Goal: Complete application form: Complete application form

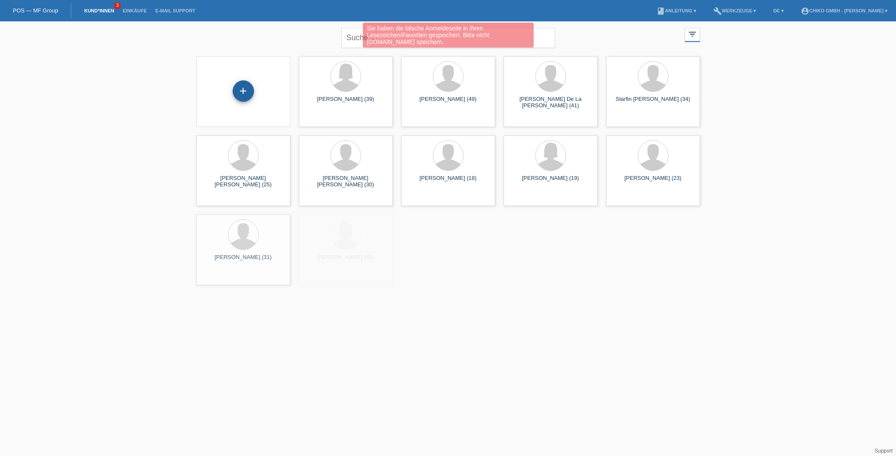
click at [250, 94] on div "+" at bounding box center [243, 90] width 21 height 21
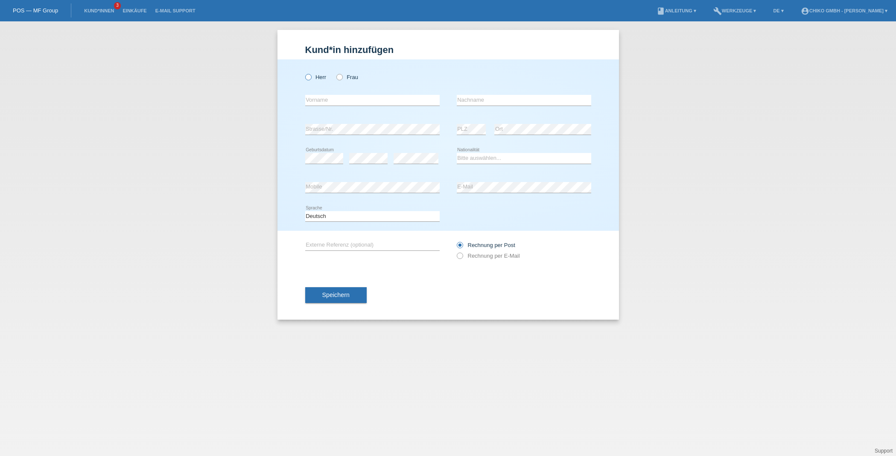
click at [313, 74] on label "Herr" at bounding box center [315, 77] width 21 height 6
click at [311, 74] on input "Herr" at bounding box center [308, 77] width 6 height 6
radio input "true"
type input "[PERSON_NAME]"
click at [482, 100] on input "text" at bounding box center [524, 100] width 135 height 11
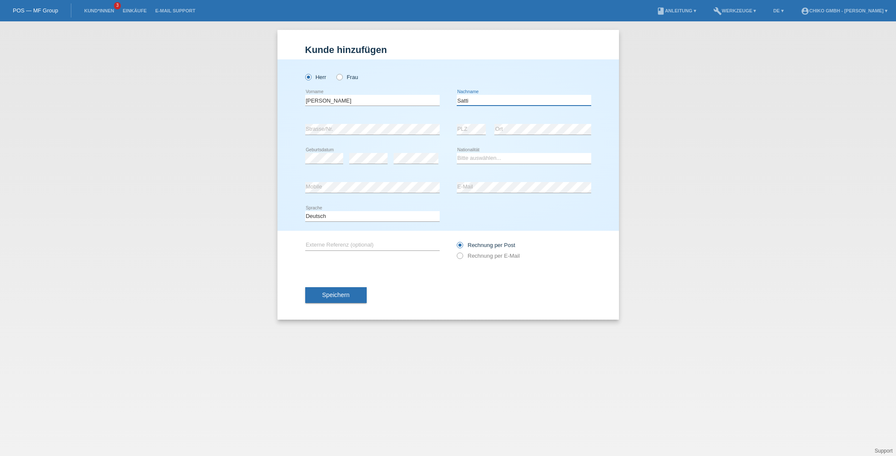
scroll to position [0, 0]
click at [468, 101] on input "Satti" at bounding box center [524, 100] width 135 height 11
type input "Saiti"
click at [372, 164] on icon at bounding box center [368, 164] width 38 height 0
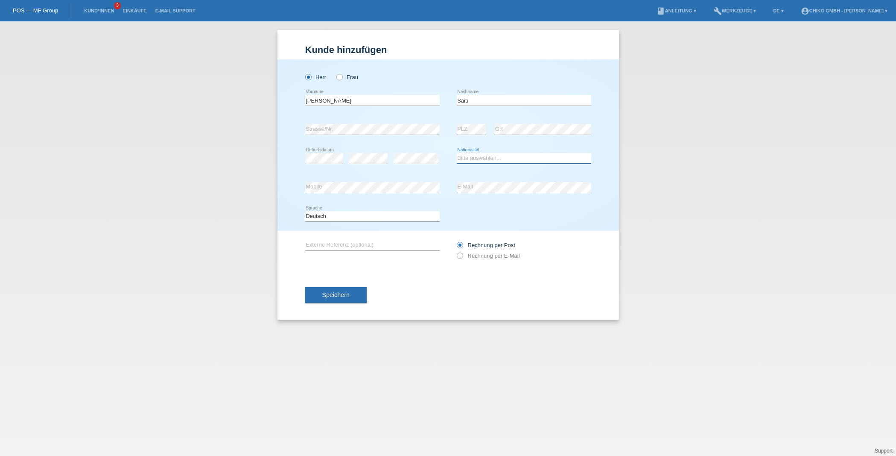
select select "MK"
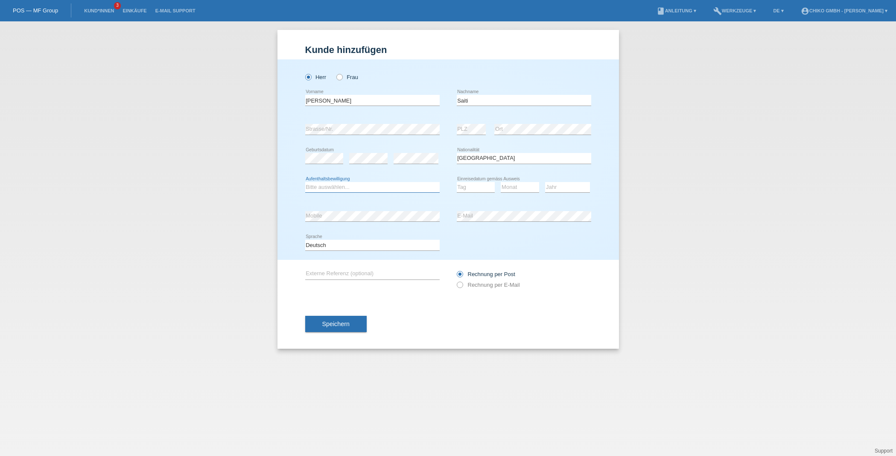
select select "C"
select select "20"
select select "08"
select select "1998"
click at [353, 329] on button "Speichern" at bounding box center [335, 324] width 61 height 16
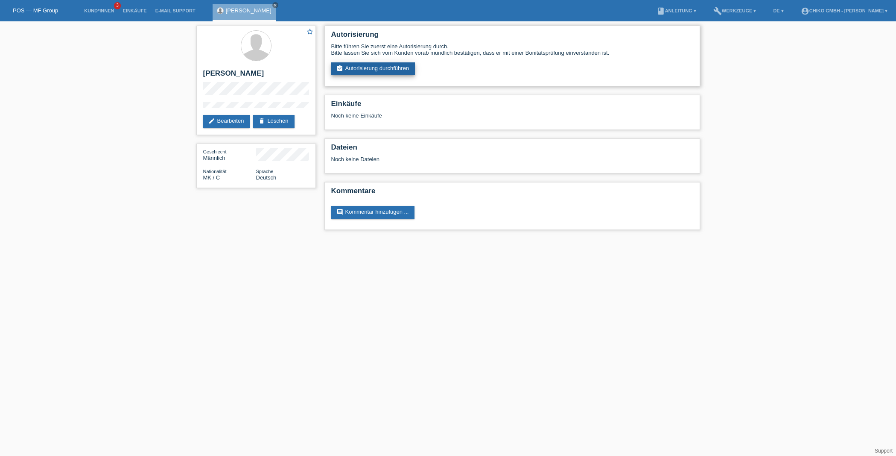
click at [382, 73] on link "assignment_turned_in Autorisierung durchführen" at bounding box center [373, 68] width 84 height 13
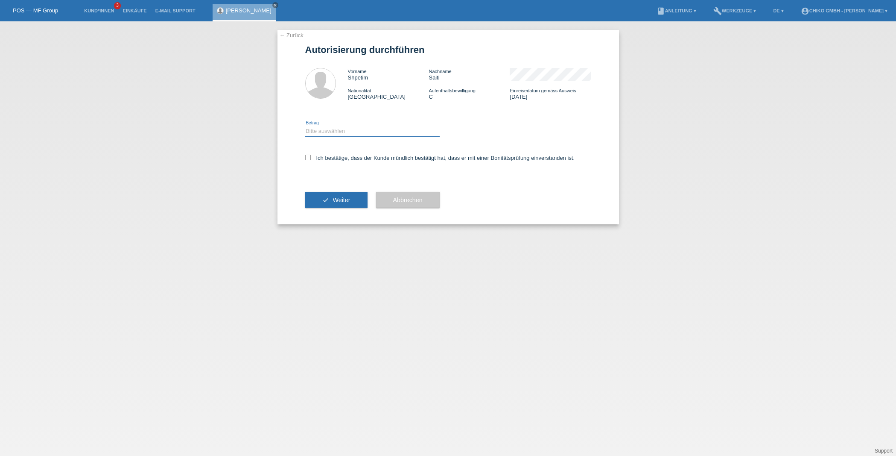
select select "2"
click at [303, 162] on div "← Zurück Autorisierung durchführen Vorname Shpetim Nachname Saiti Nationalität …" at bounding box center [449, 127] width 342 height 194
drag, startPoint x: 307, startPoint y: 158, endPoint x: 314, endPoint y: 167, distance: 10.6
click at [307, 158] on icon at bounding box center [308, 158] width 6 height 6
click at [307, 158] on input "Ich bestätige, dass der Kunde mündlich bestätigt hat, dass er mit einer Bonität…" at bounding box center [308, 158] width 6 height 6
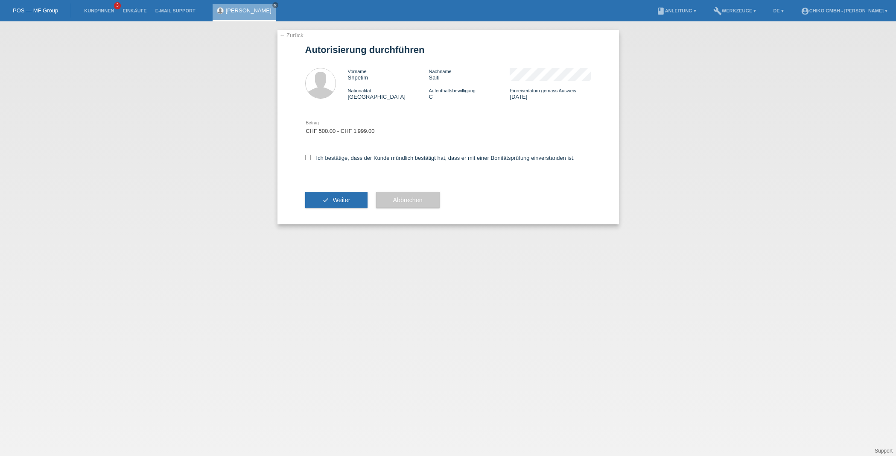
checkbox input "true"
click at [332, 196] on button "check Weiter" at bounding box center [336, 200] width 62 height 16
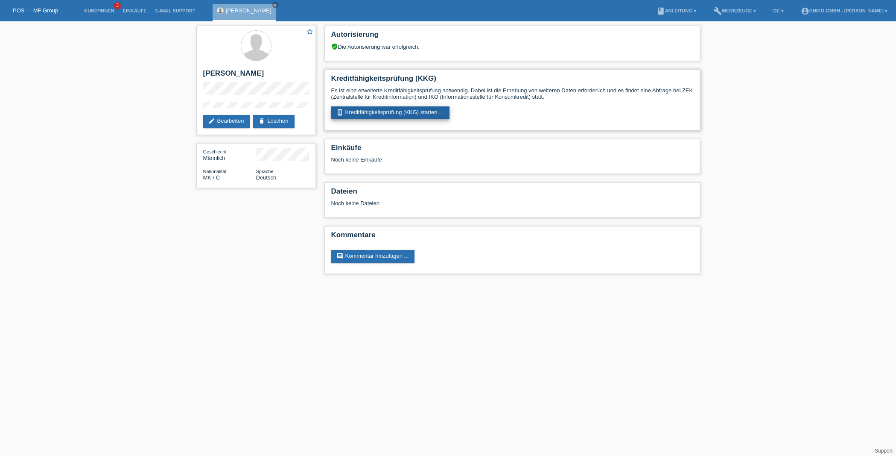
click at [375, 113] on link "perm_device_information Kreditfähigkeitsprüfung (KKG) starten ..." at bounding box center [390, 112] width 119 height 13
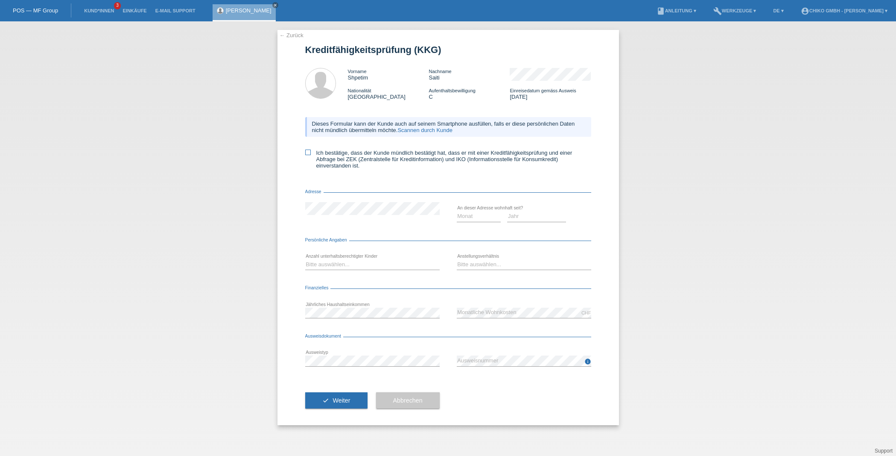
drag, startPoint x: 311, startPoint y: 153, endPoint x: 322, endPoint y: 155, distance: 10.9
click at [311, 153] on label "Ich bestätige, dass der Kunde mündlich bestätigt hat, dass er mit einer Kreditf…" at bounding box center [448, 158] width 286 height 19
click at [311, 153] on input "Ich bestätige, dass der Kunde mündlich bestätigt hat, dass er mit einer Kreditf…" at bounding box center [308, 152] width 6 height 6
checkbox input "true"
select select "2004"
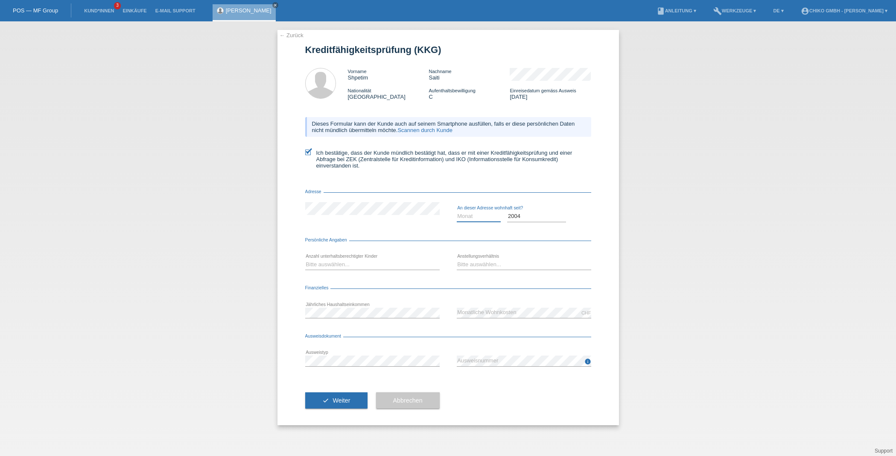
select select "08"
select select "2"
select select "INDEPENDENT"
click at [387, 366] on div "error Ausweistyp" at bounding box center [372, 360] width 135 height 29
click at [353, 399] on button "check Weiter" at bounding box center [336, 400] width 62 height 16
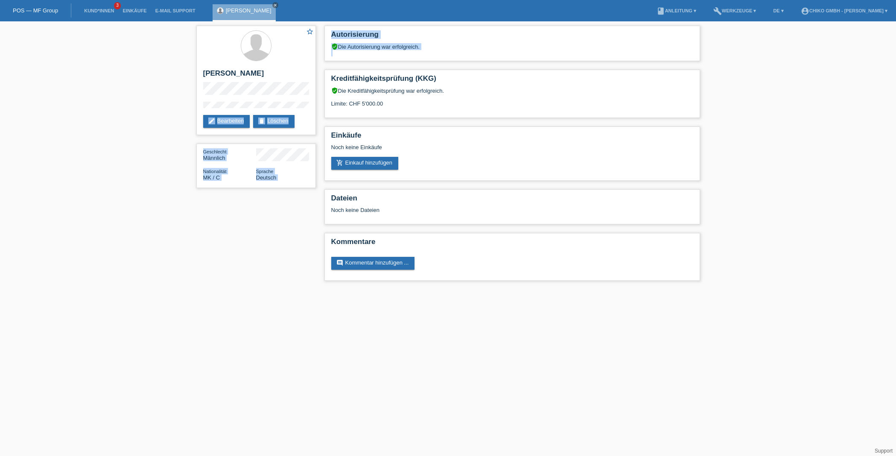
drag, startPoint x: 251, startPoint y: 75, endPoint x: 176, endPoint y: 70, distance: 74.5
click at [176, 70] on div "star_border [PERSON_NAME] edit Bearbeiten delete Löschen Geschlecht Männlich Na…" at bounding box center [448, 155] width 896 height 268
click at [256, 71] on h2 "[PERSON_NAME]" at bounding box center [256, 75] width 106 height 13
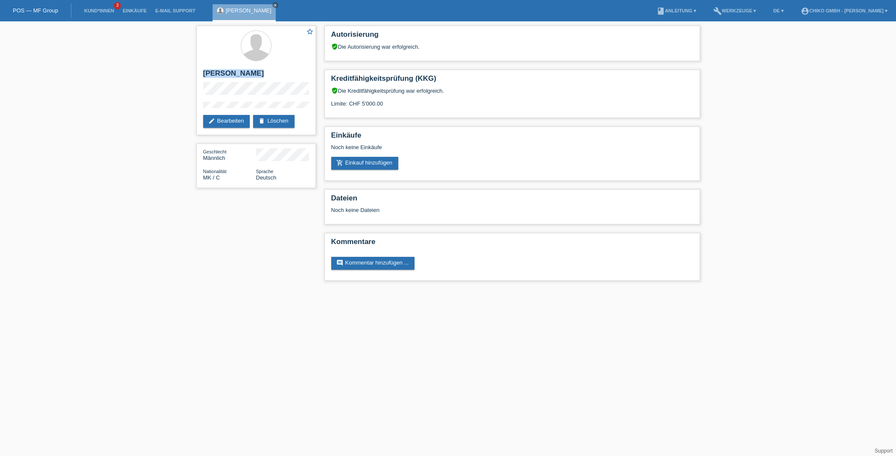
drag, startPoint x: 250, startPoint y: 73, endPoint x: 195, endPoint y: 71, distance: 55.1
click at [195, 71] on div "star_border [PERSON_NAME] edit Bearbeiten delete Löschen Geschlecht Männlich Na…" at bounding box center [256, 108] width 128 height 175
copy h2 "[PERSON_NAME]"
click at [200, 94] on div "star_border [PERSON_NAME] edit Bearbeiten delete Löschen" at bounding box center [256, 80] width 120 height 109
